Goal: Information Seeking & Learning: Learn about a topic

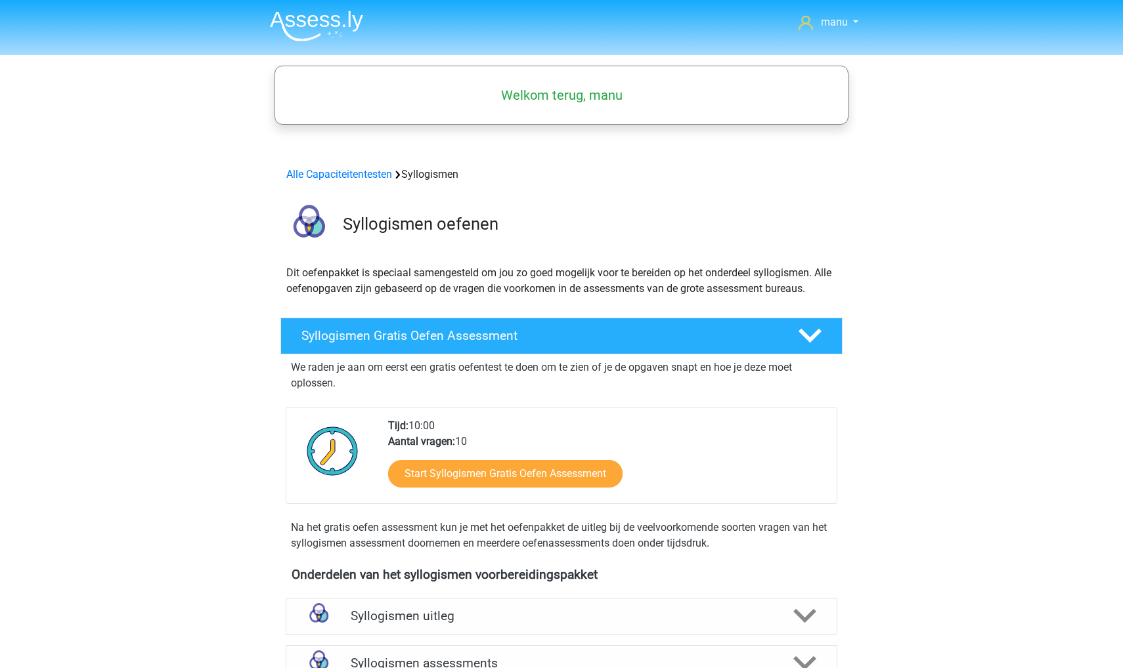
click at [326, 38] on img at bounding box center [316, 26] width 93 height 31
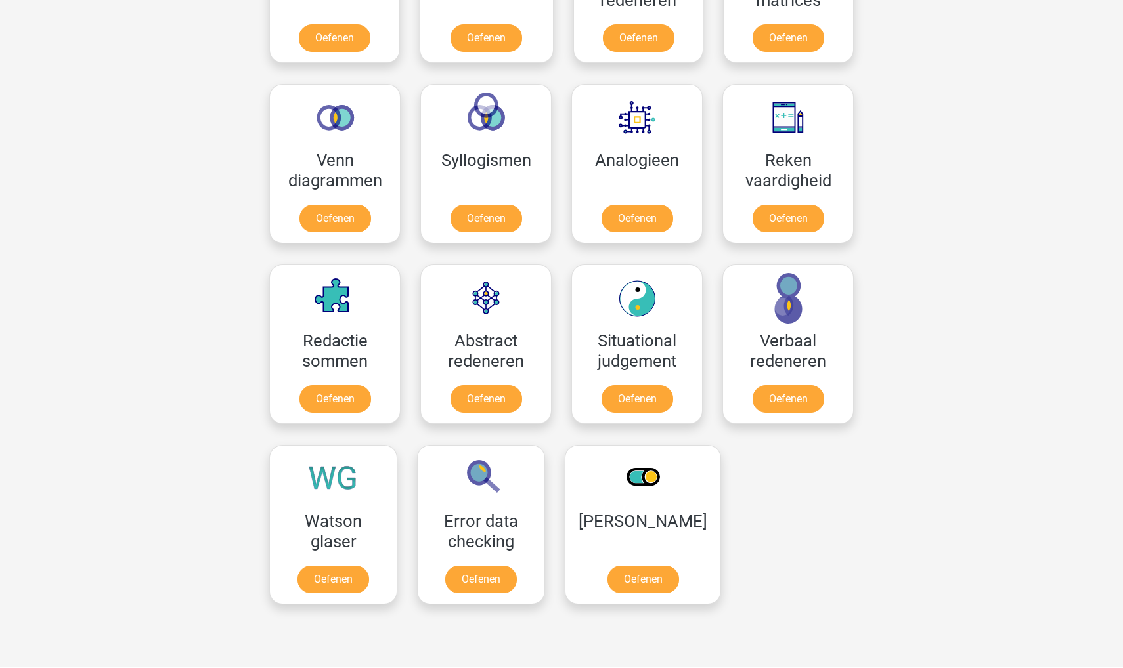
scroll to position [531, 0]
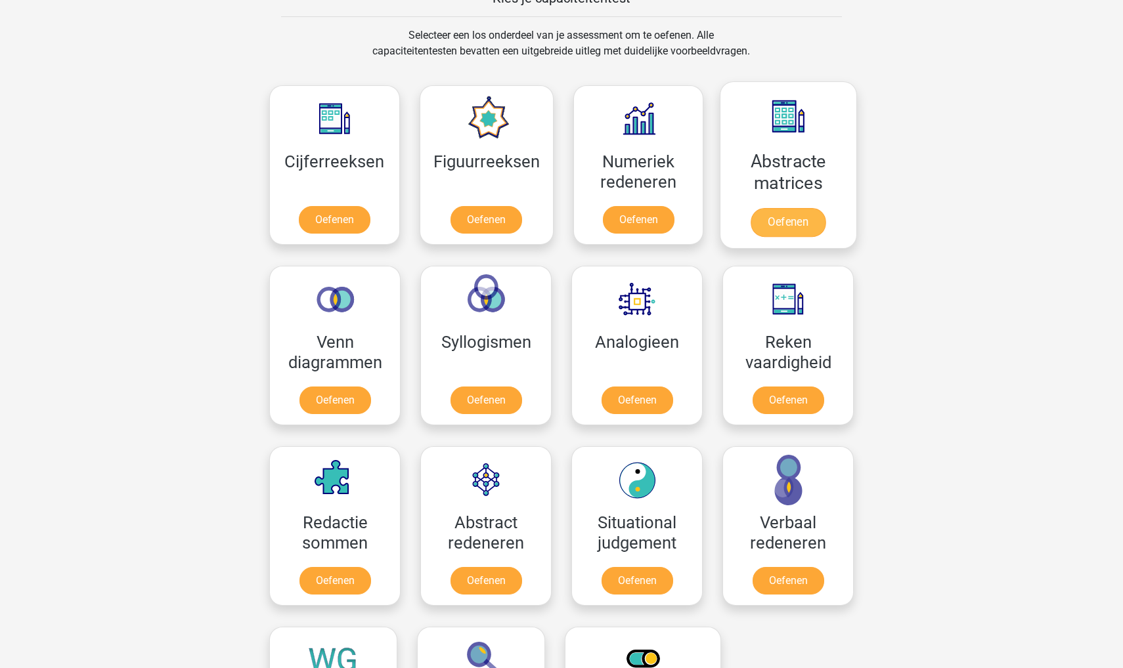
click at [796, 234] on link "Oefenen" at bounding box center [787, 222] width 75 height 29
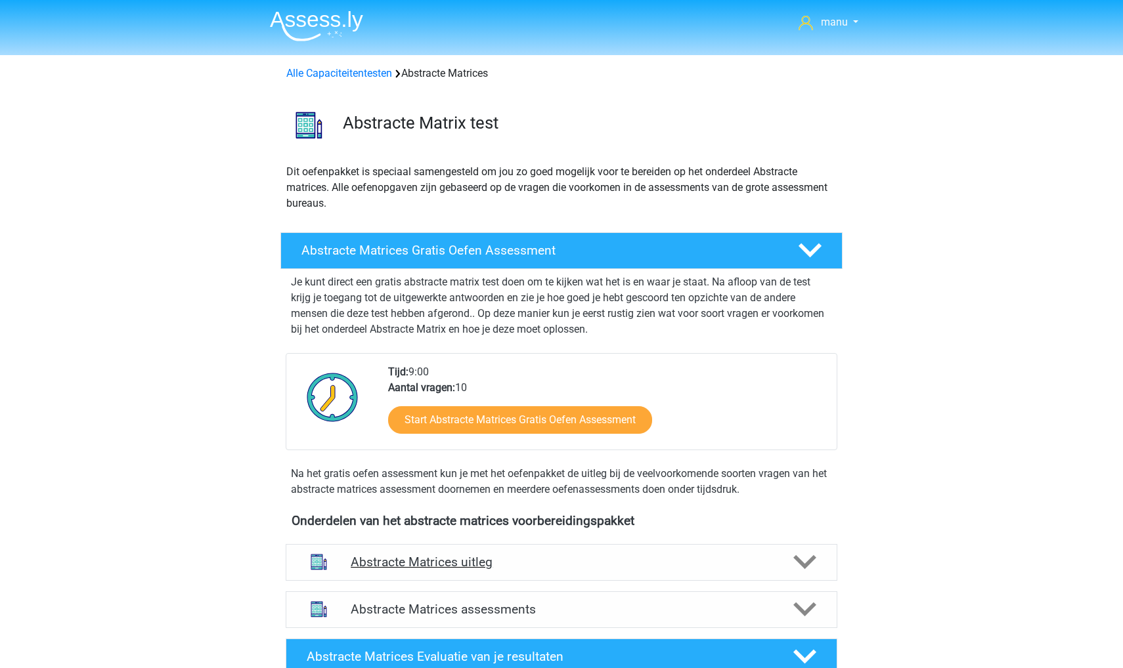
click at [374, 552] on div "Abstracte Matrices uitleg" at bounding box center [562, 562] width 552 height 37
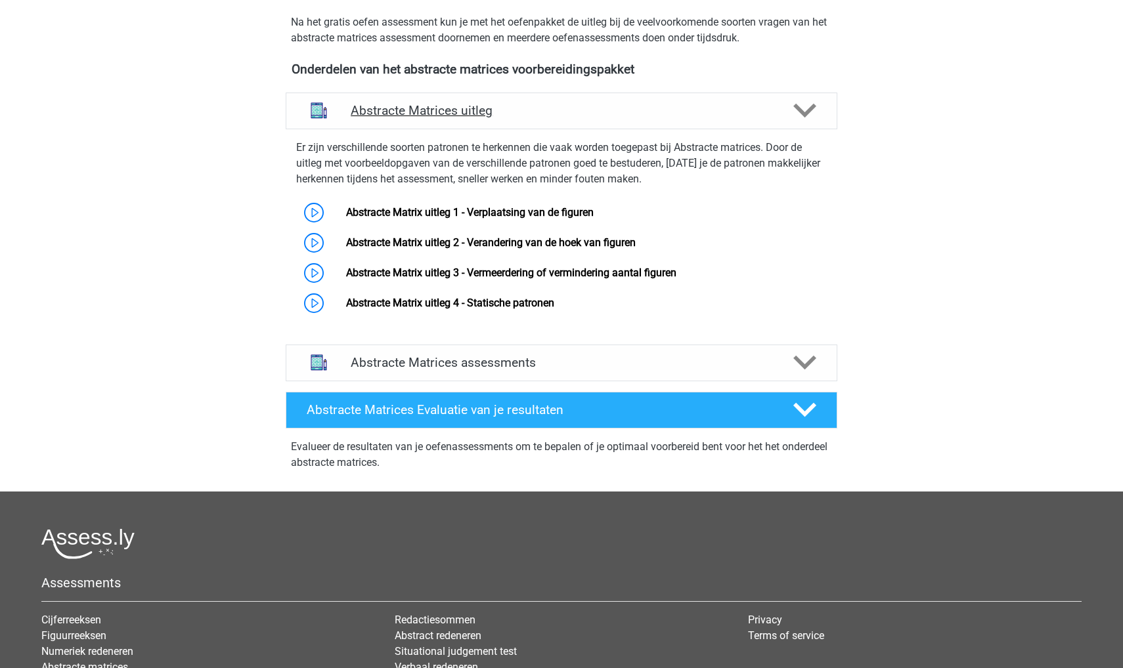
scroll to position [453, 0]
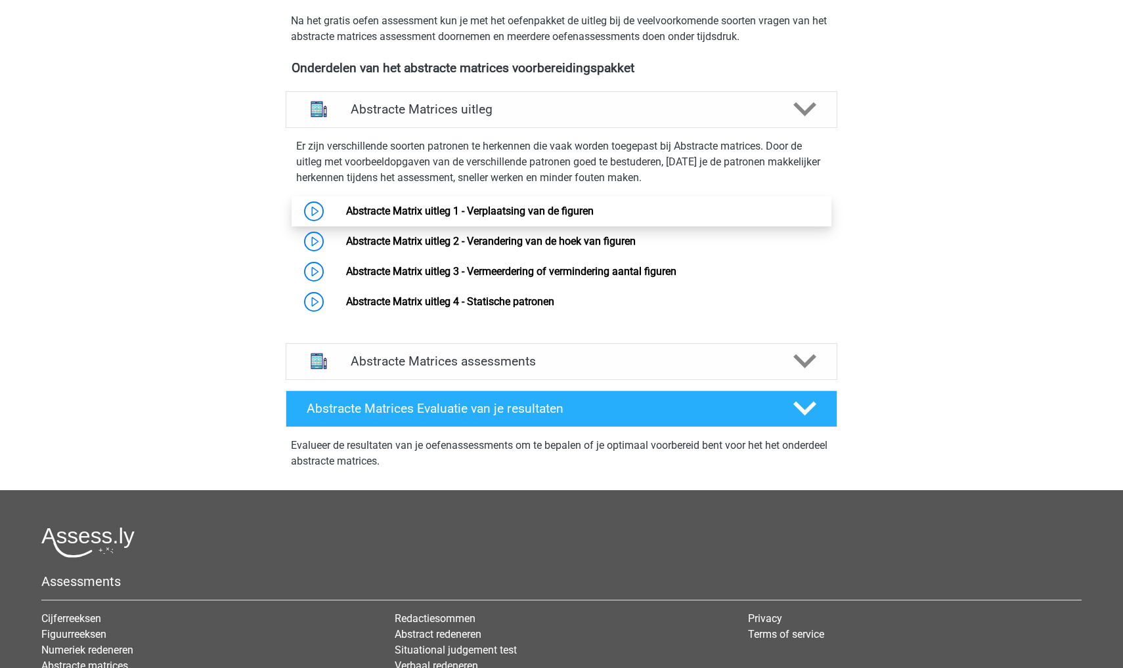
click at [361, 205] on link "Abstracte Matrix uitleg 1 - Verplaatsing van de figuren" at bounding box center [470, 211] width 248 height 12
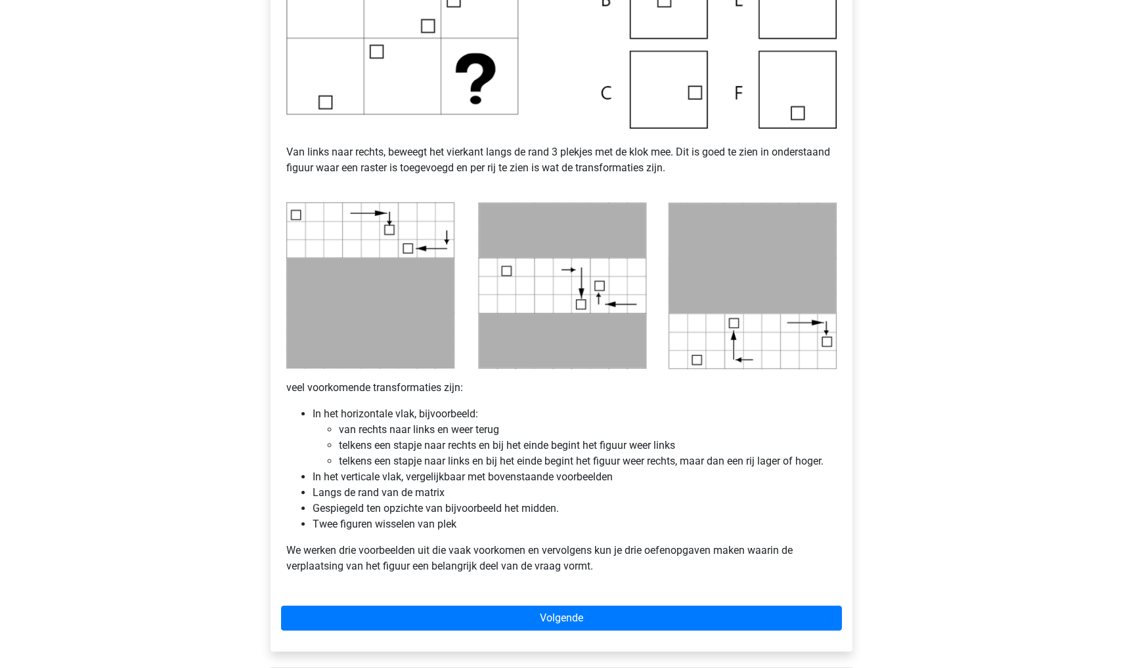
scroll to position [770, 0]
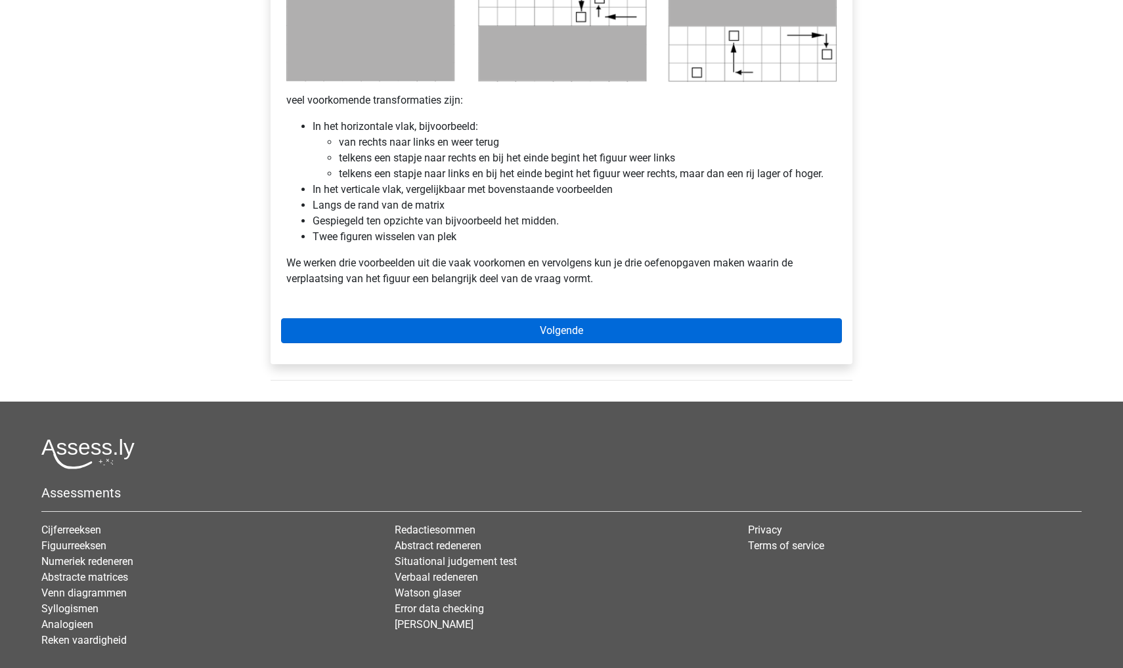
click at [433, 329] on link "Volgende" at bounding box center [561, 330] width 561 height 25
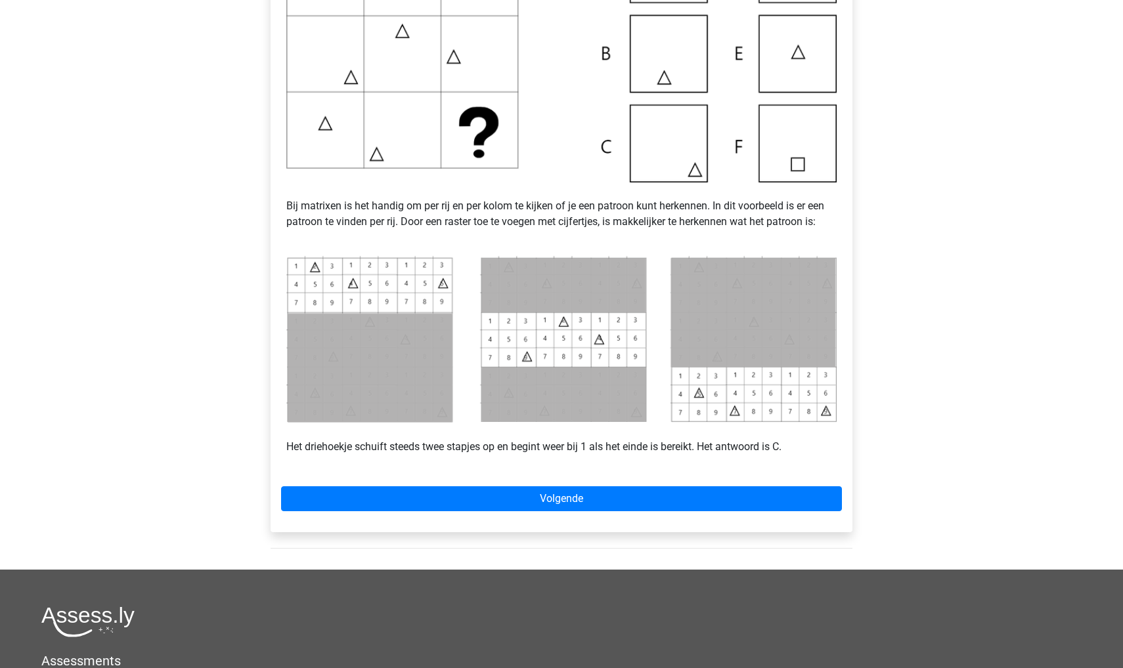
scroll to position [485, 0]
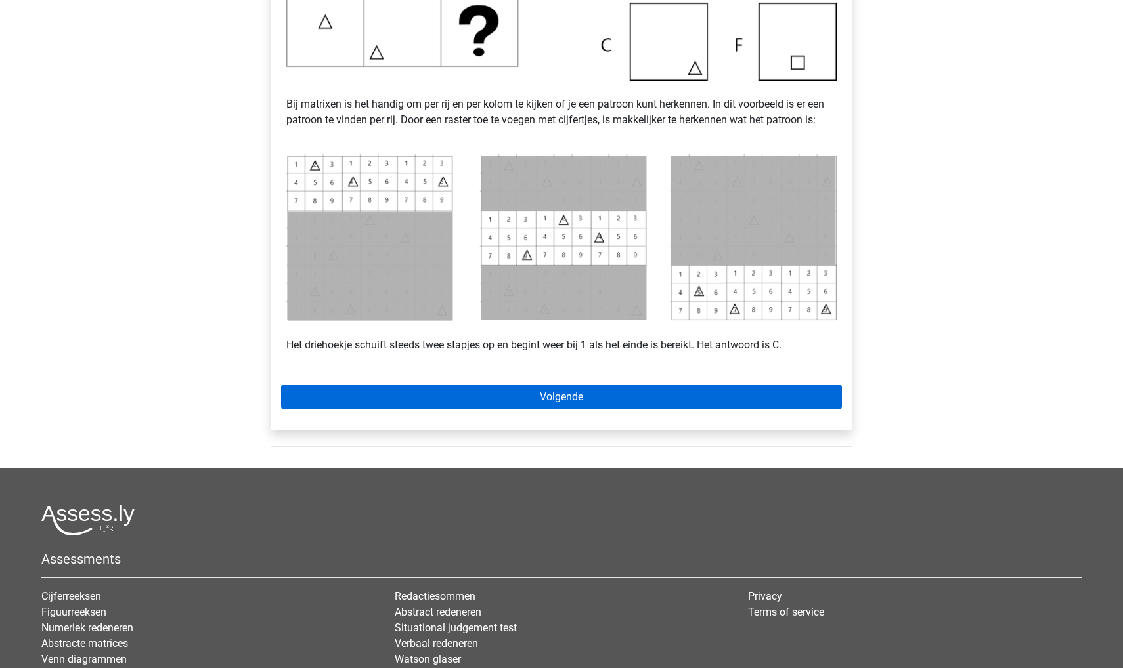
click at [539, 400] on link "Volgende" at bounding box center [561, 397] width 561 height 25
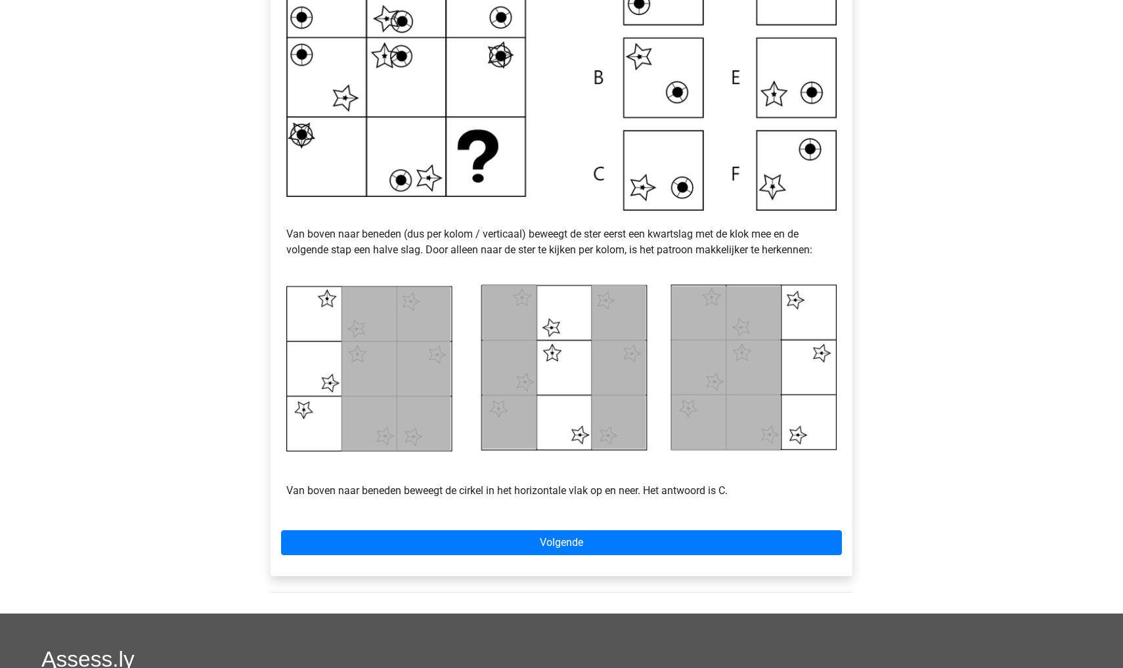
scroll to position [401, 0]
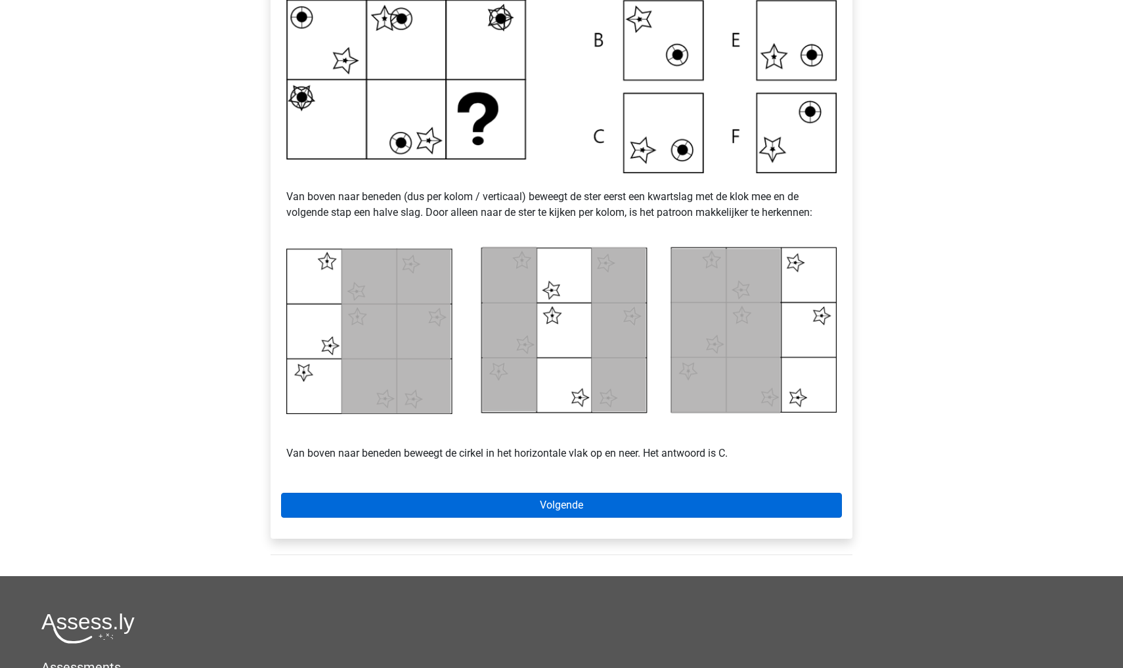
click at [416, 496] on link "Volgende" at bounding box center [561, 505] width 561 height 25
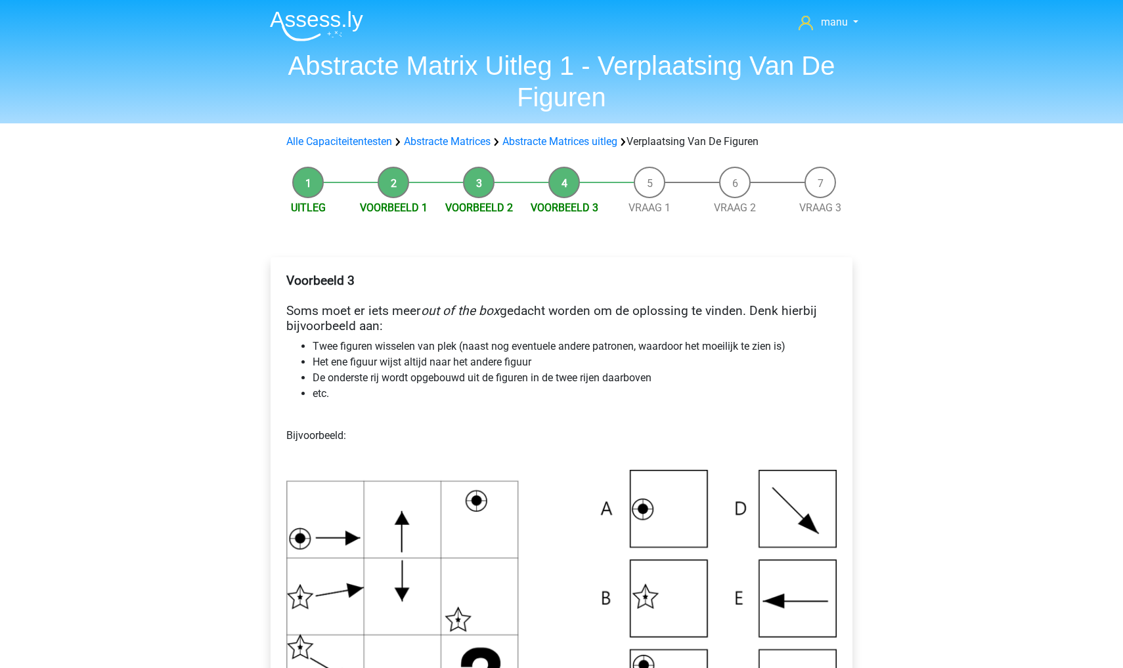
click at [305, 18] on img at bounding box center [316, 26] width 93 height 31
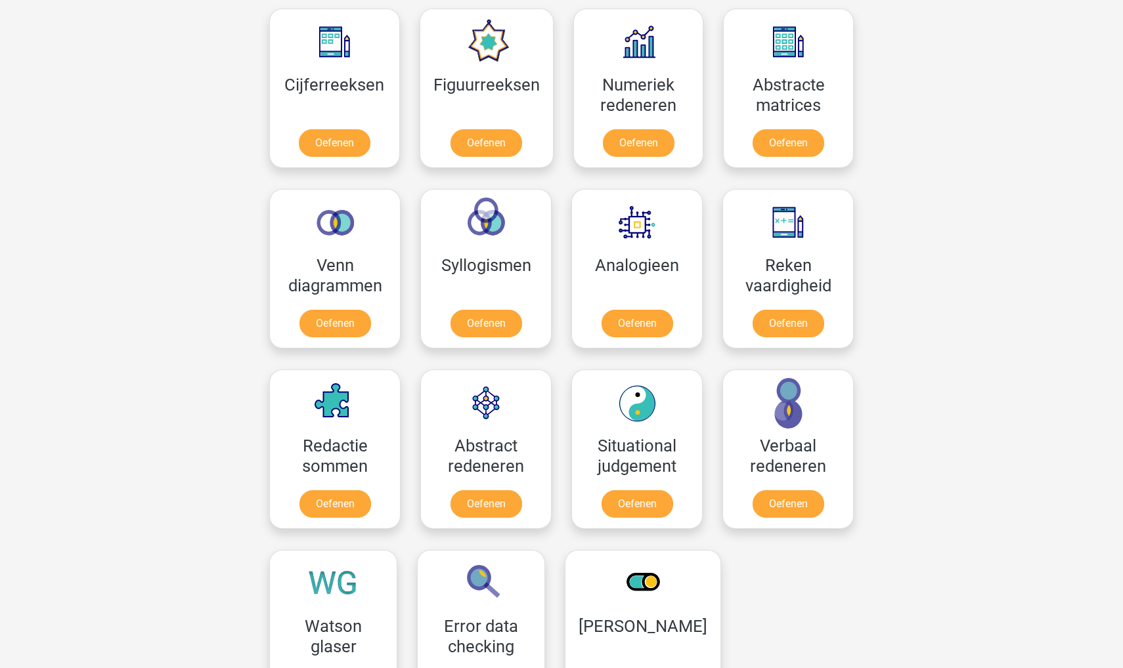
scroll to position [609, 0]
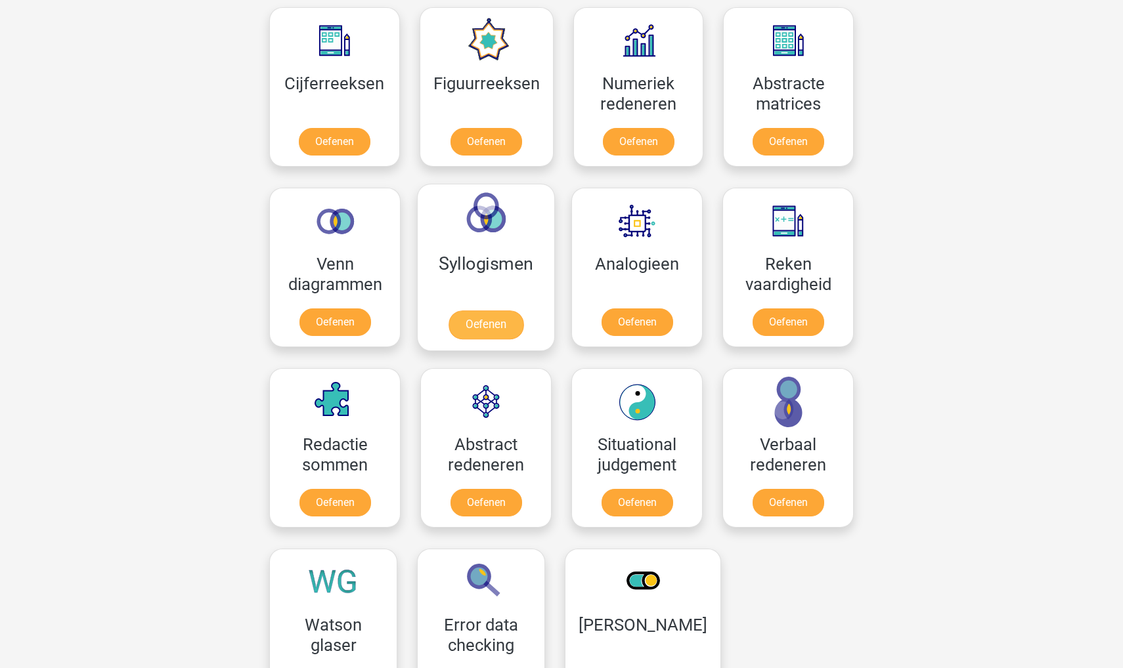
click at [483, 318] on link "Oefenen" at bounding box center [485, 325] width 75 height 29
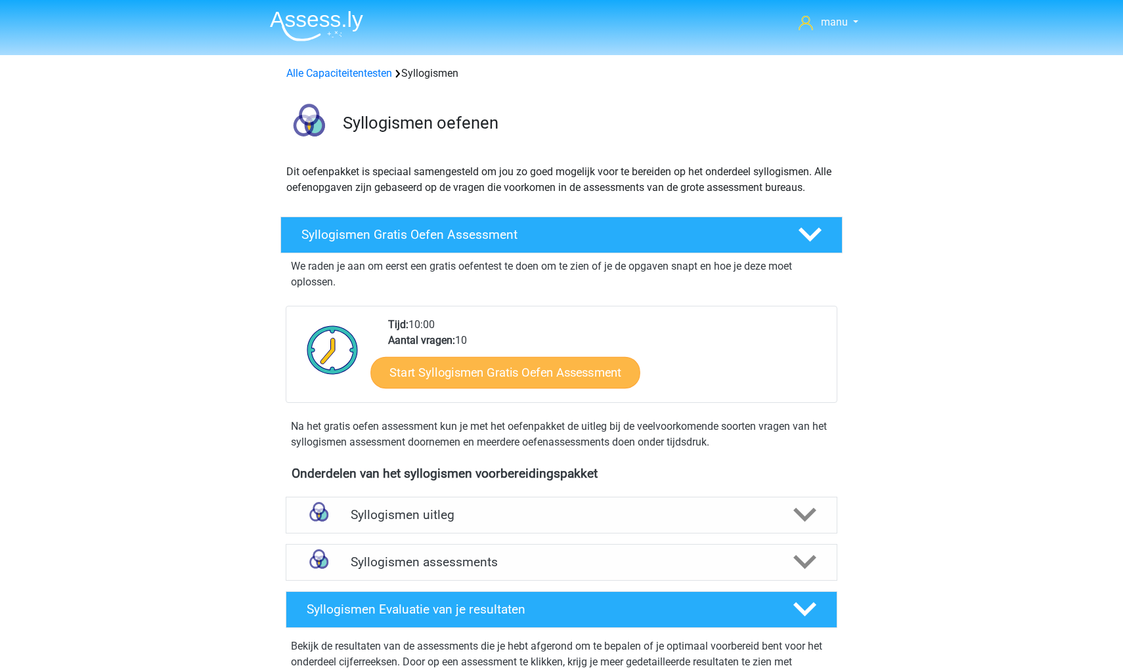
click at [438, 375] on link "Start Syllogismen Gratis Oefen Assessment" at bounding box center [506, 373] width 270 height 32
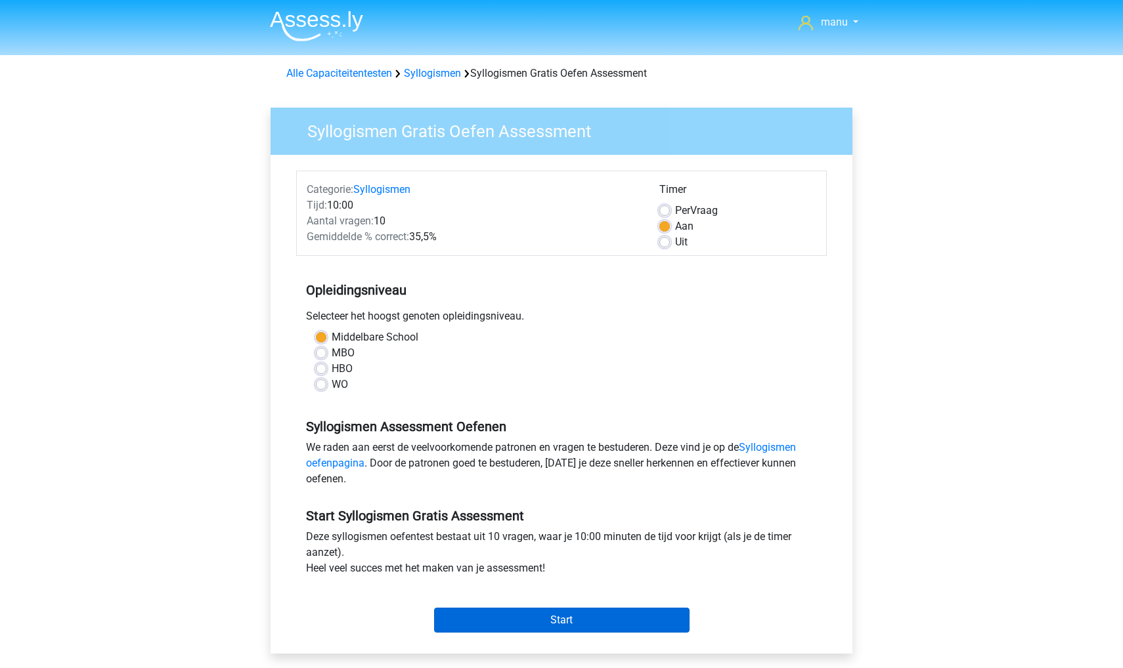
click at [460, 615] on input "Start" at bounding box center [561, 620] width 255 height 25
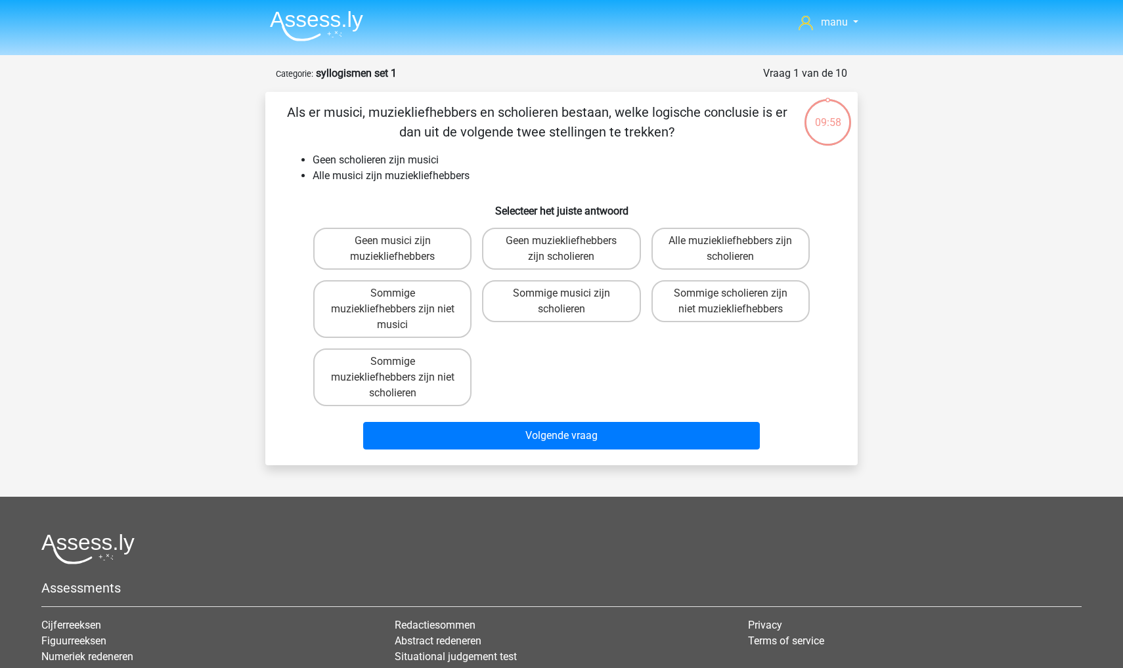
click at [300, 28] on img at bounding box center [316, 26] width 93 height 31
